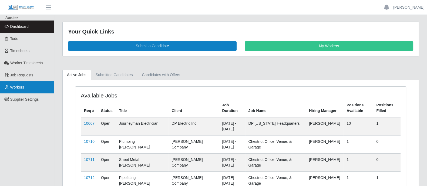
click at [31, 90] on link "Workers" at bounding box center [27, 87] width 54 height 12
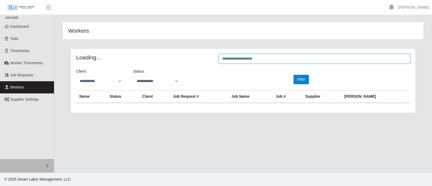
click at [326, 55] on input "text" at bounding box center [314, 58] width 191 height 9
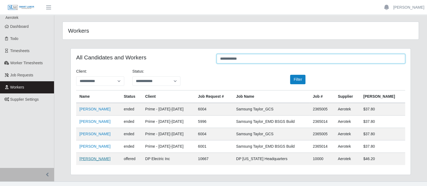
type input "**********"
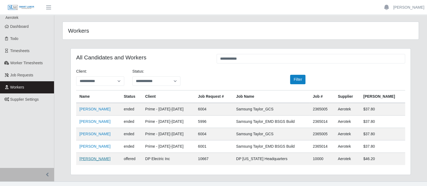
click at [89, 160] on link "[PERSON_NAME]" at bounding box center [94, 159] width 31 height 4
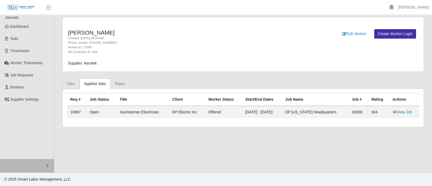
click at [73, 86] on link "Files" at bounding box center [70, 84] width 17 height 11
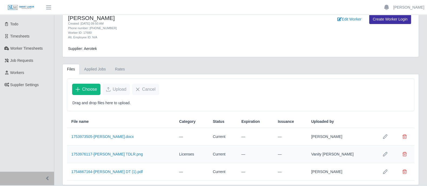
scroll to position [26, 0]
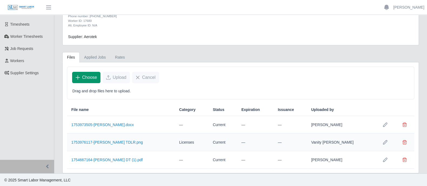
click at [93, 80] on span "Choose" at bounding box center [89, 77] width 15 height 6
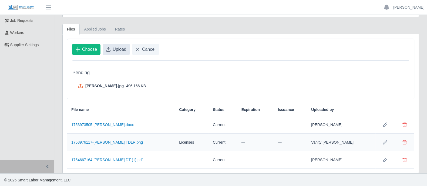
click at [115, 45] on button "Upload" at bounding box center [116, 49] width 27 height 11
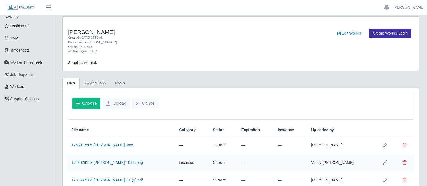
scroll to position [0, 0]
